Goal: Find specific page/section: Find specific page/section

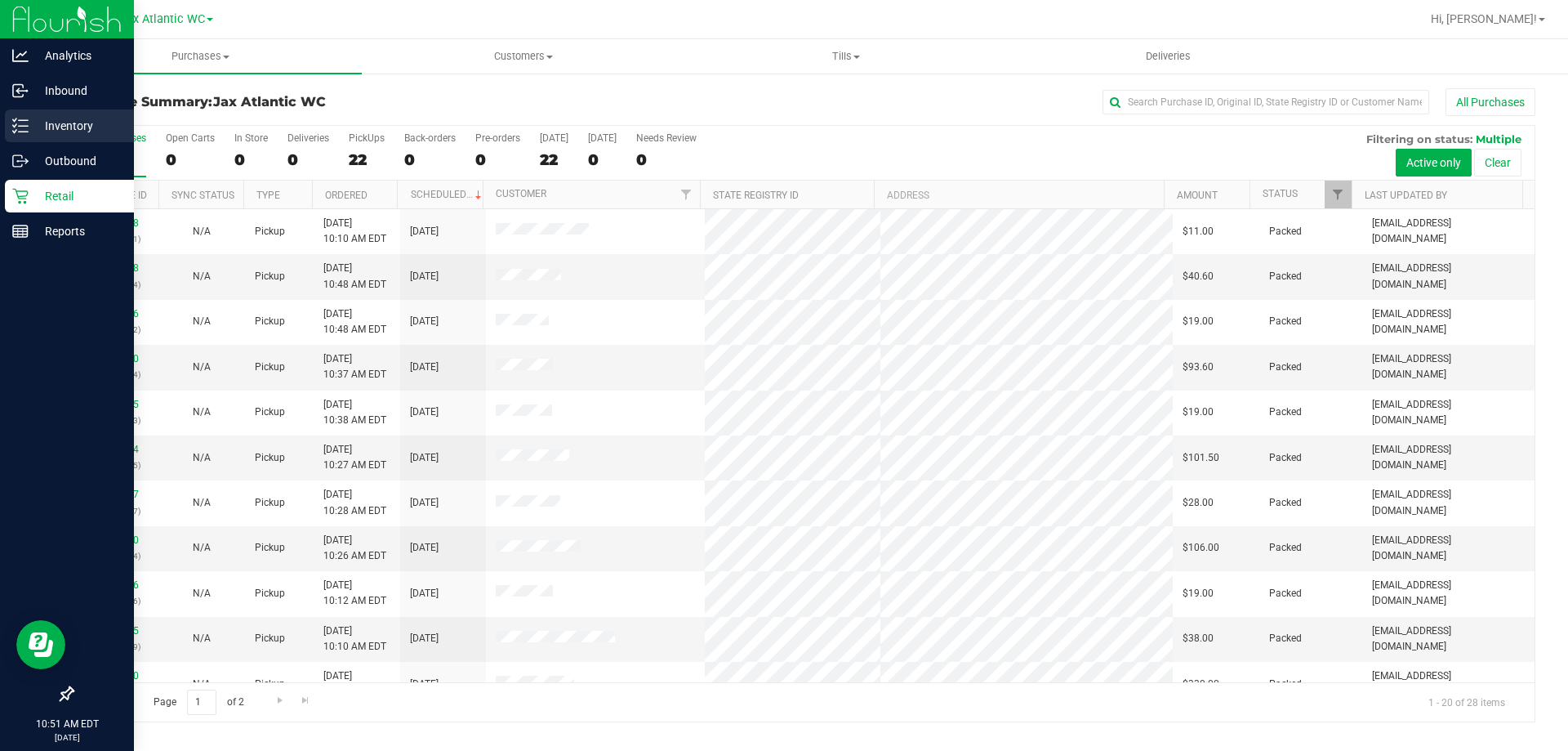
click at [67, 123] on p "Inventory" at bounding box center [77, 125] width 98 height 19
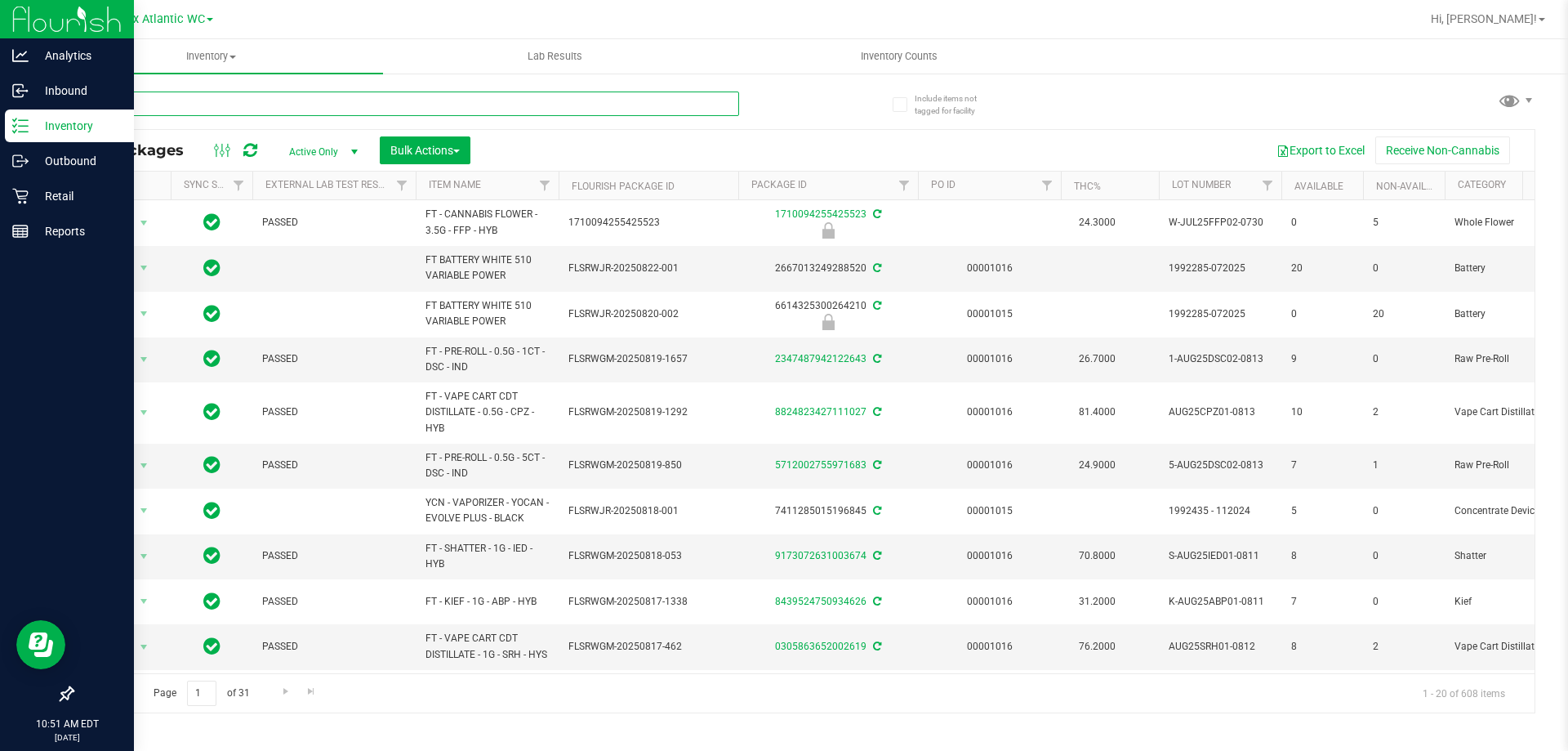
click at [326, 110] on input "text" at bounding box center [405, 103] width 667 height 24
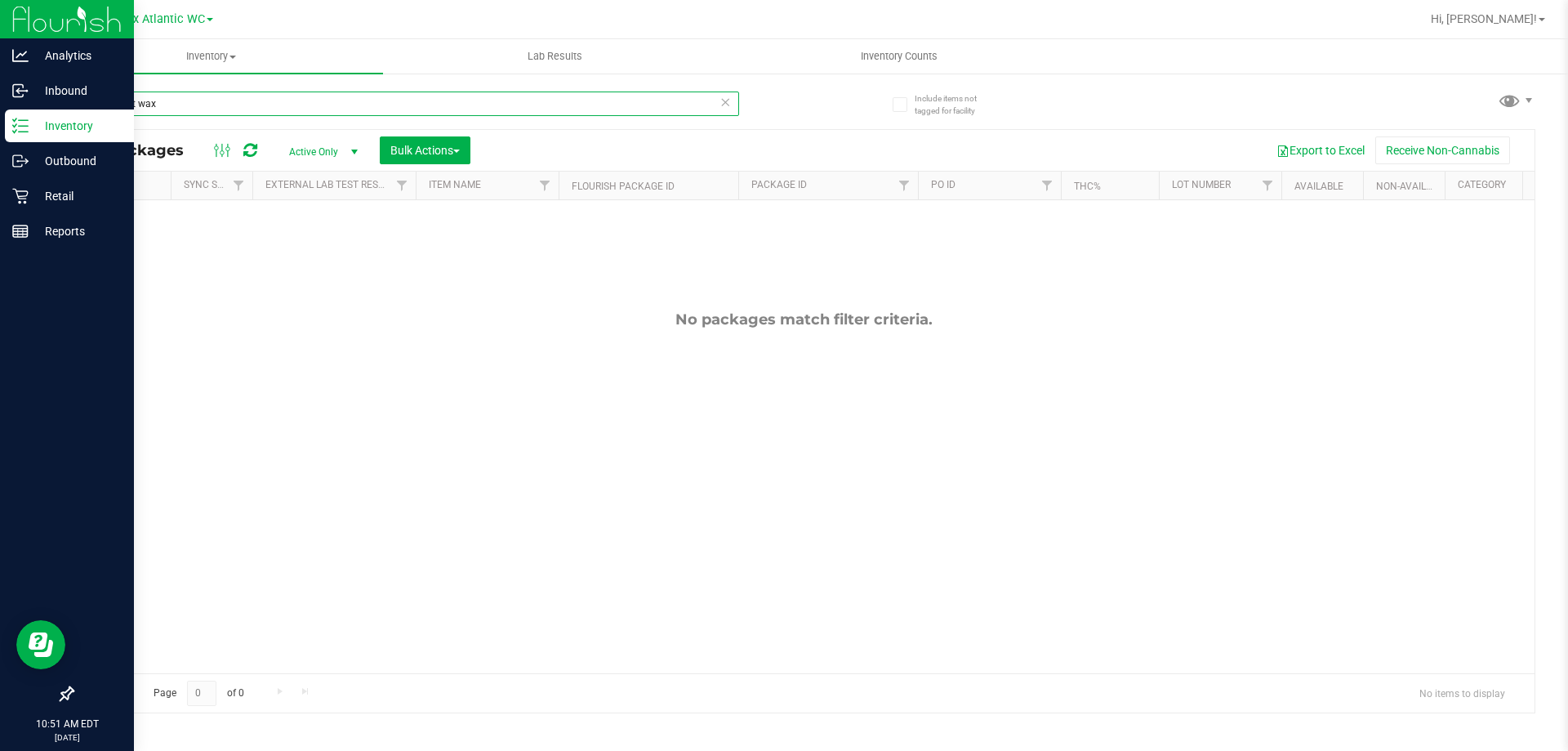
drag, startPoint x: 190, startPoint y: 105, endPoint x: 120, endPoint y: 127, distance: 73.4
click at [120, 120] on div "mec soft wax" at bounding box center [405, 110] width 667 height 38
type input "mec"
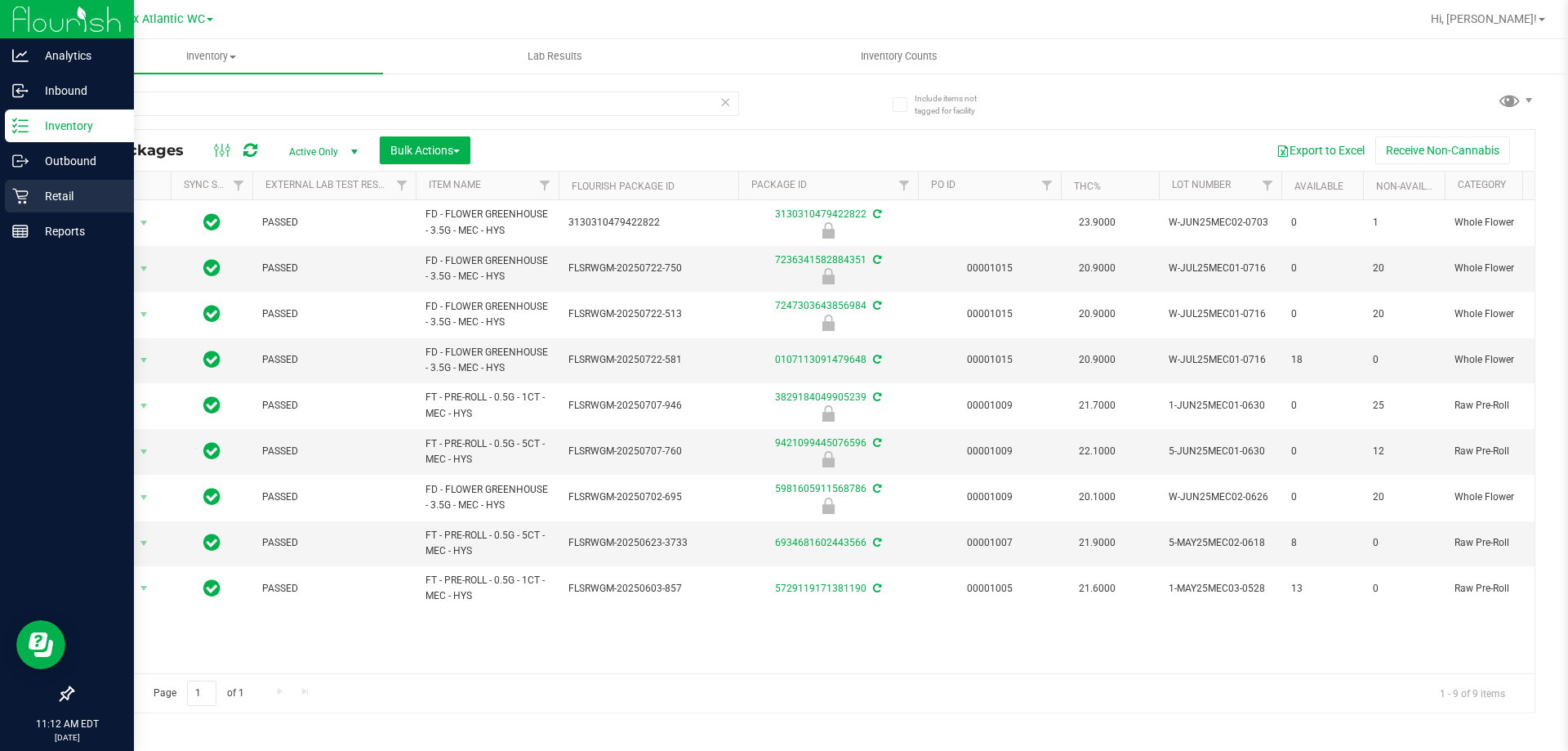
click at [54, 207] on div "Retail" at bounding box center [69, 196] width 129 height 33
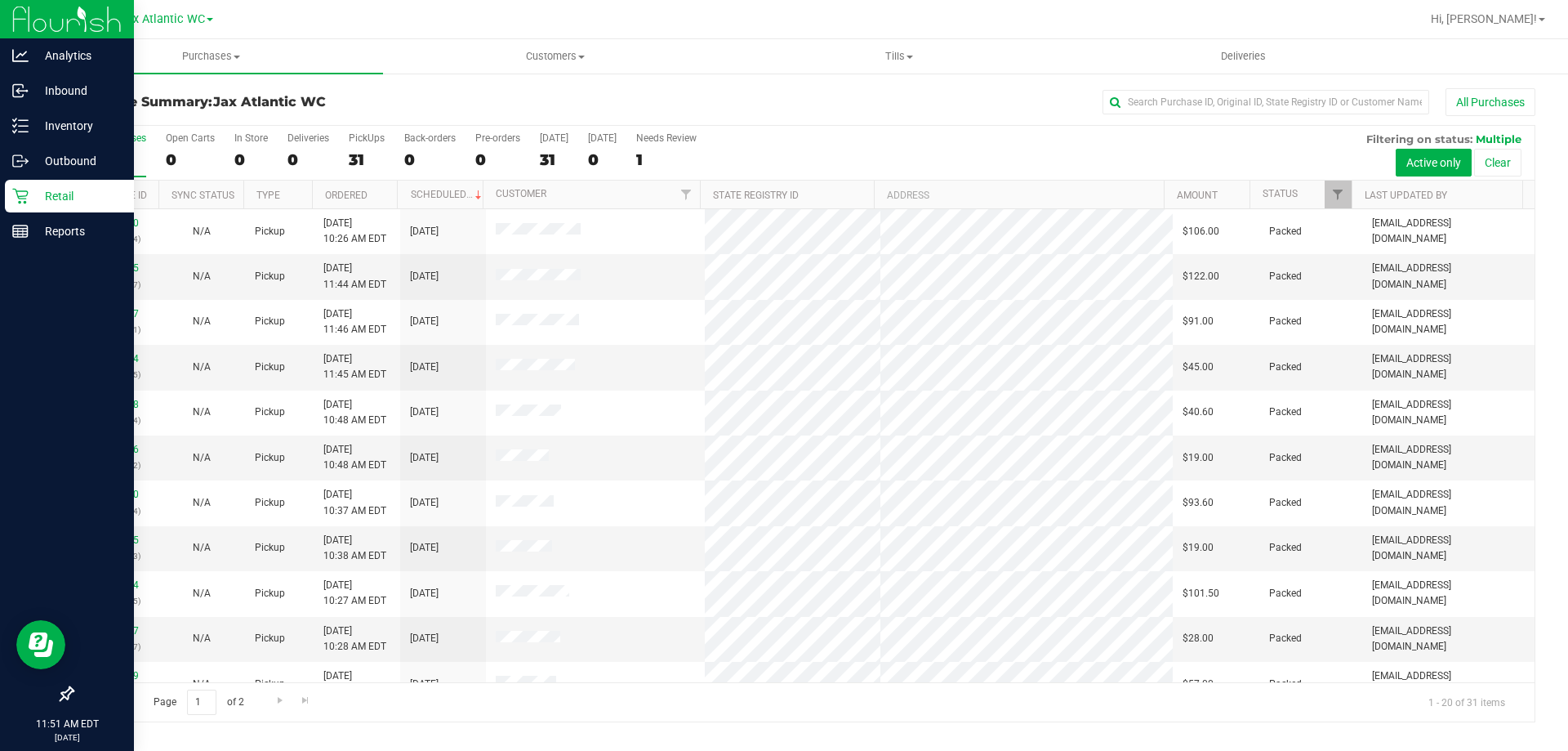
drag, startPoint x: 49, startPoint y: 203, endPoint x: 57, endPoint y: 200, distance: 8.5
click at [49, 203] on p "Retail" at bounding box center [77, 196] width 98 height 19
click at [59, 200] on p "Retail" at bounding box center [77, 196] width 98 height 19
click at [59, 202] on p "Retail" at bounding box center [77, 196] width 98 height 19
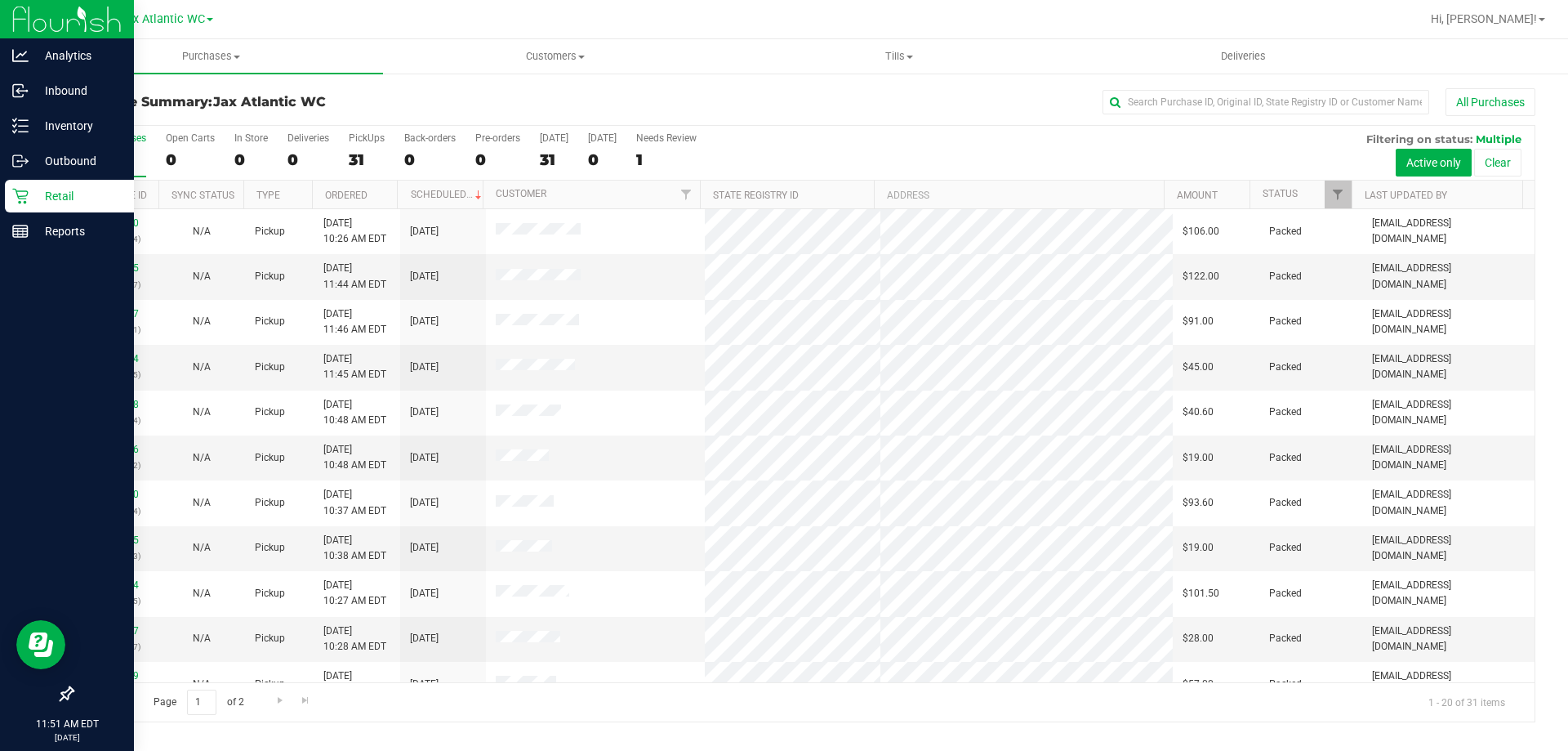
drag, startPoint x: 59, startPoint y: 203, endPoint x: 69, endPoint y: 197, distance: 11.7
click at [61, 202] on p "Retail" at bounding box center [77, 196] width 98 height 19
